Goal: Navigation & Orientation: Find specific page/section

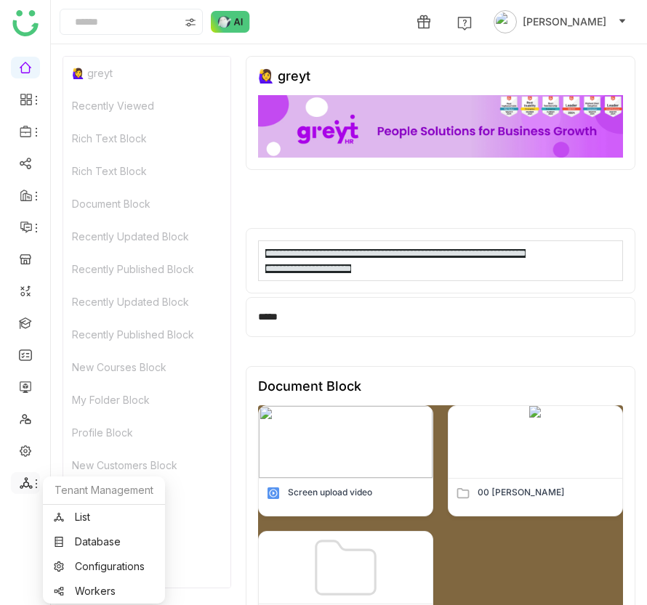
click at [23, 480] on icon at bounding box center [26, 483] width 13 height 13
click at [58, 517] on link "List" at bounding box center [104, 517] width 100 height 10
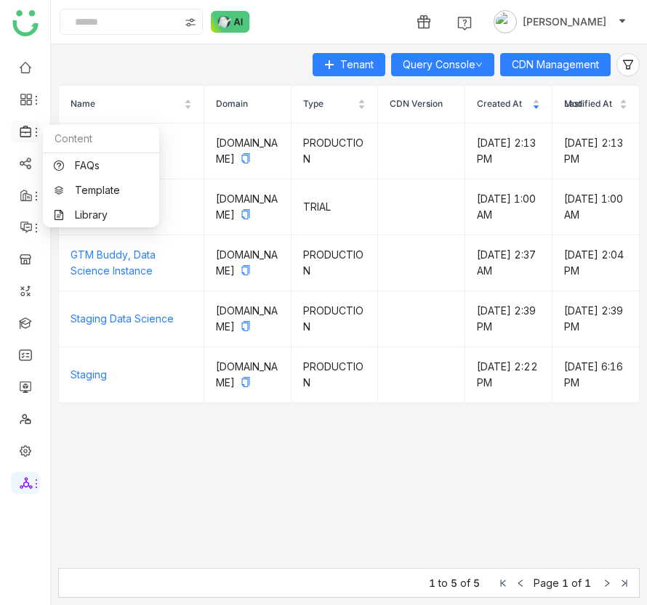
click at [29, 131] on icon at bounding box center [26, 131] width 13 height 13
click at [70, 213] on link "Library" at bounding box center [101, 215] width 94 height 10
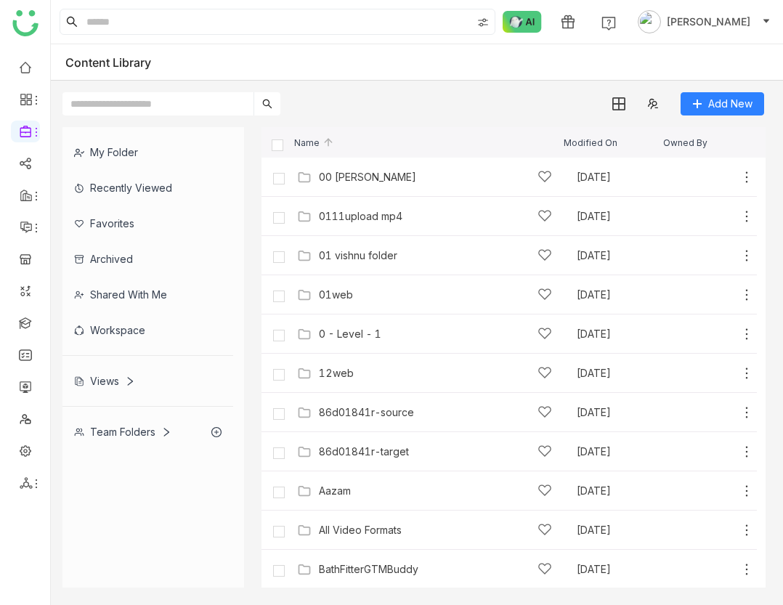
click at [116, 196] on div "Recently Viewed" at bounding box center [147, 188] width 171 height 36
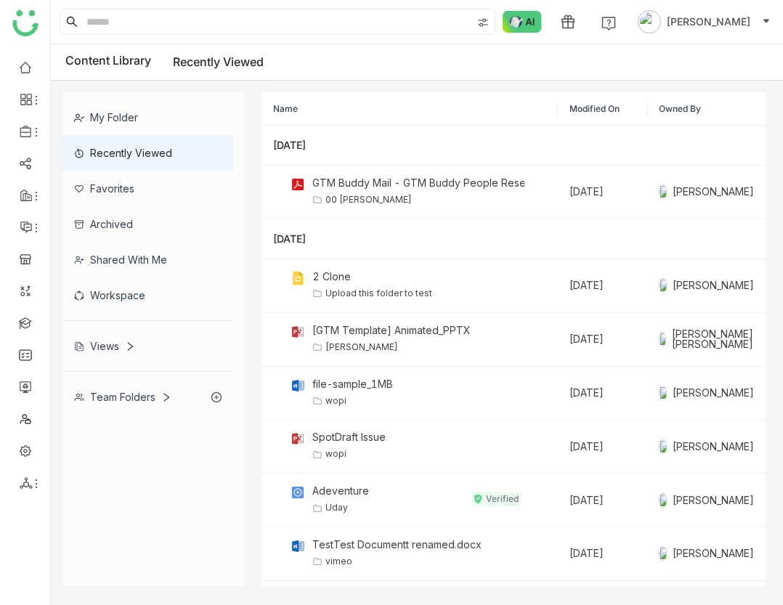
click at [109, 119] on div "My Folder" at bounding box center [147, 118] width 171 height 36
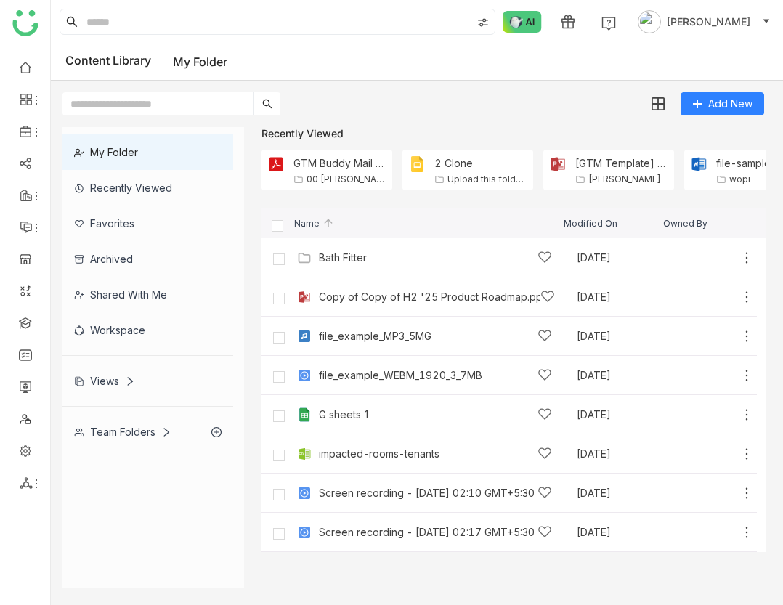
click at [124, 388] on div "Views" at bounding box center [147, 381] width 171 height 36
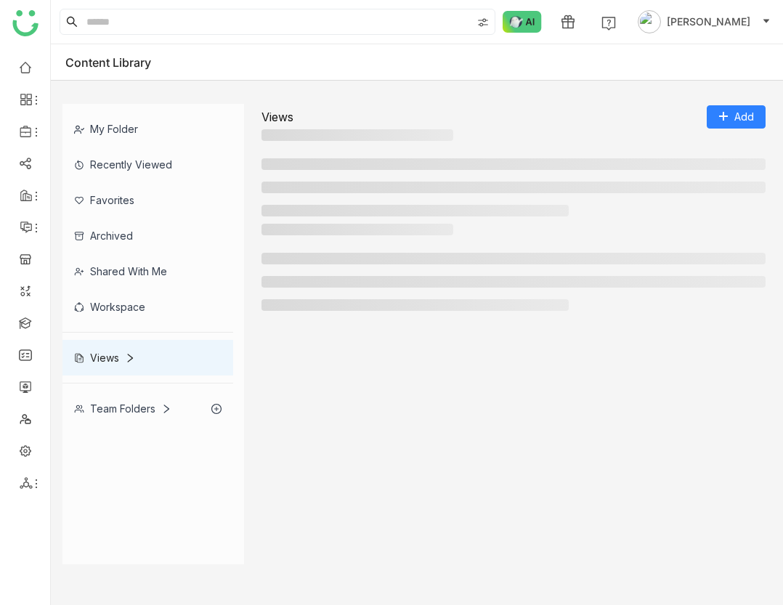
click at [163, 423] on div "Team Folders" at bounding box center [147, 409] width 171 height 36
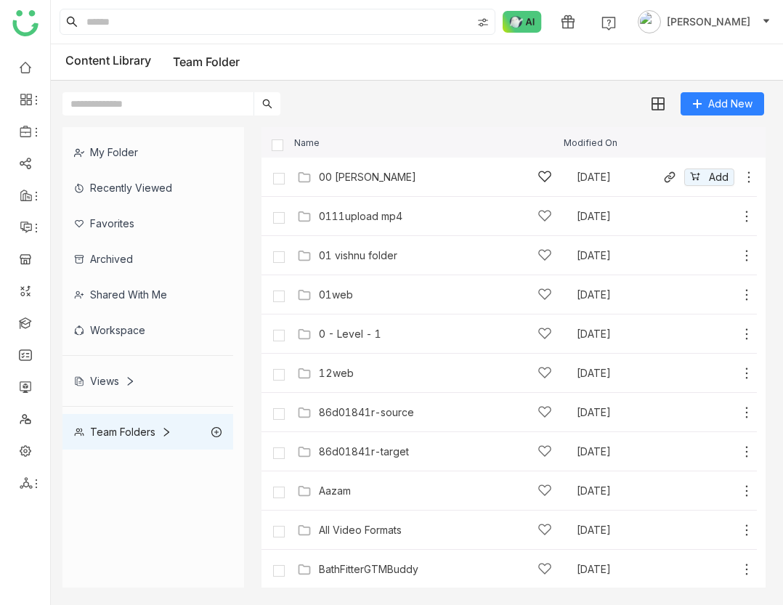
click at [348, 182] on div "00 [PERSON_NAME]" at bounding box center [367, 178] width 97 height 12
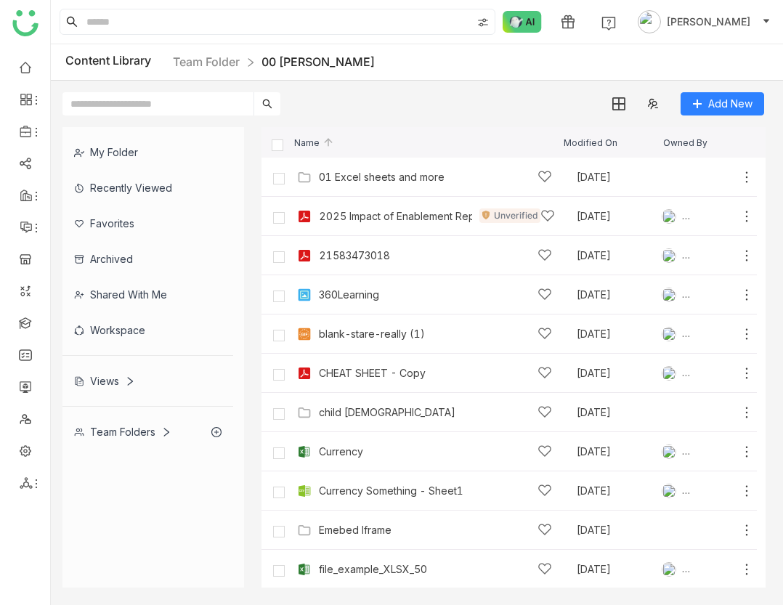
click at [355, 227] on div "2025 Impact of Enablement Report (1) Unverified [DATE] [PERSON_NAME] Add" at bounding box center [510, 216] width 496 height 39
click at [350, 220] on div "2025 Impact of Enablement Report (1)" at bounding box center [395, 217] width 153 height 12
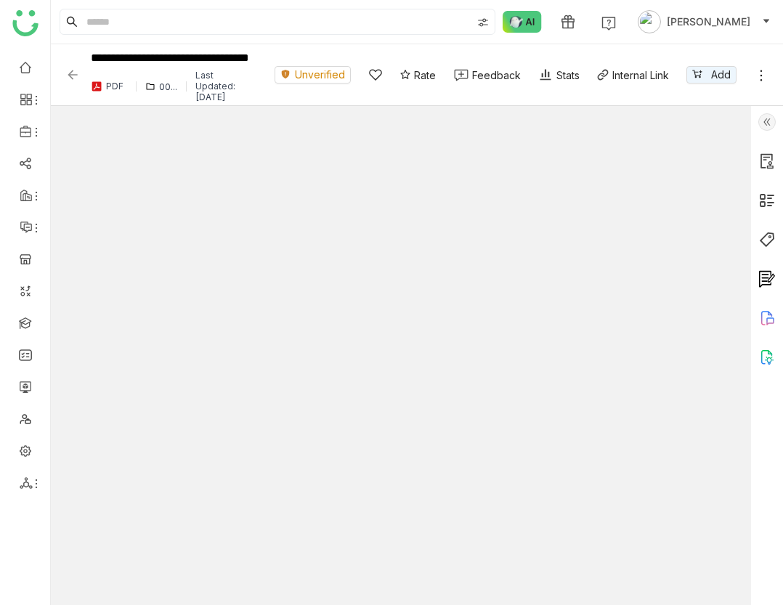
click at [73, 79] on img at bounding box center [72, 75] width 15 height 15
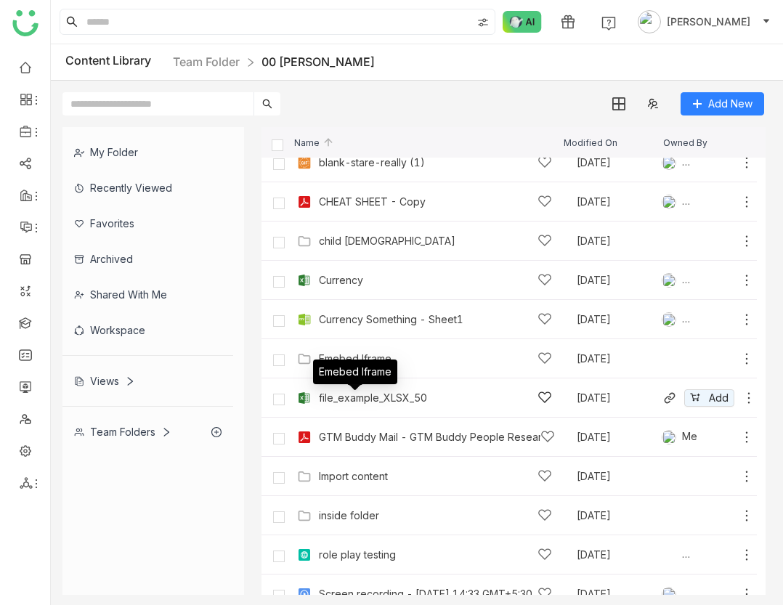
scroll to position [85, 0]
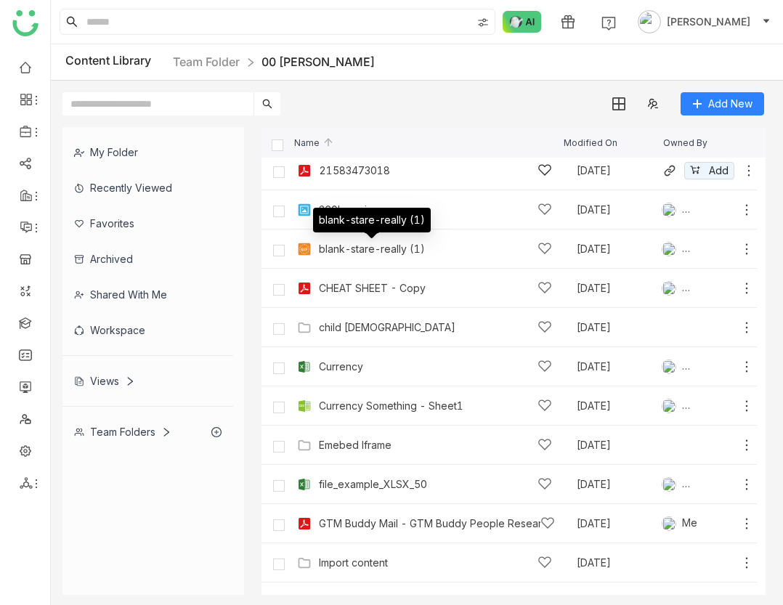
click at [352, 180] on div "21583473018 [DATE] [PERSON_NAME] [PERSON_NAME] Add" at bounding box center [524, 170] width 461 height 23
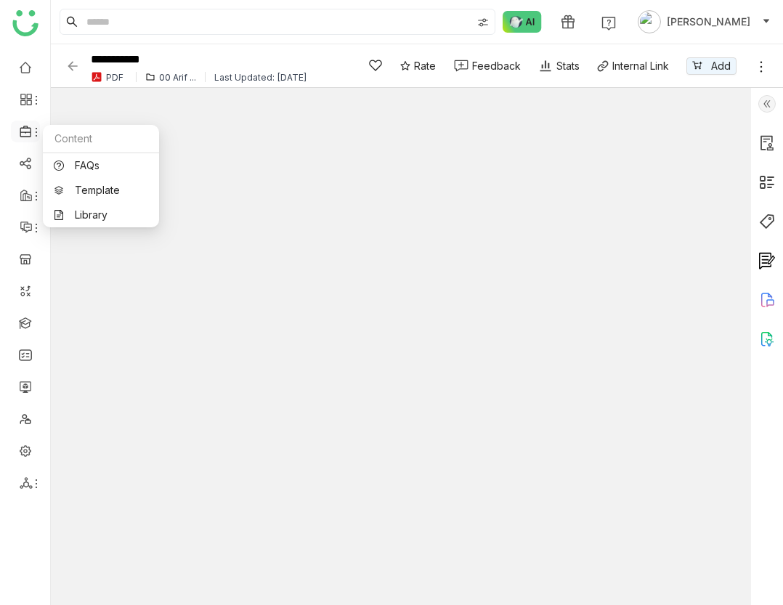
click at [33, 126] on div at bounding box center [25, 131] width 29 height 13
click at [64, 210] on link "Library" at bounding box center [101, 215] width 94 height 10
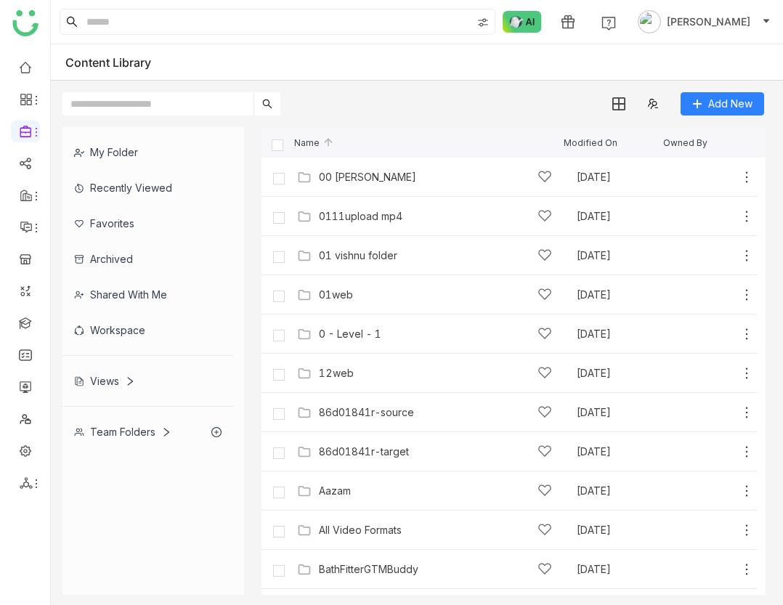
click at [130, 190] on div "Recently Viewed" at bounding box center [147, 188] width 171 height 36
